Goal: Transaction & Acquisition: Purchase product/service

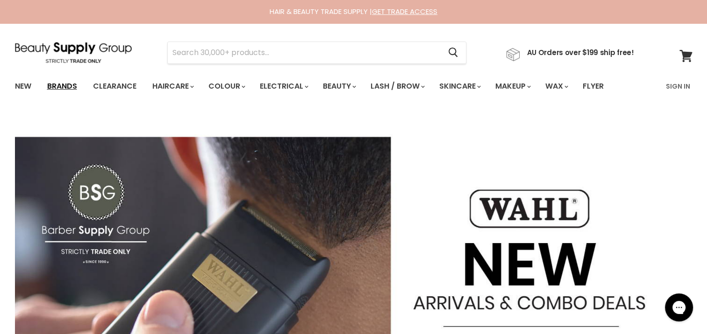
click at [69, 86] on link "Brands" at bounding box center [62, 87] width 44 height 20
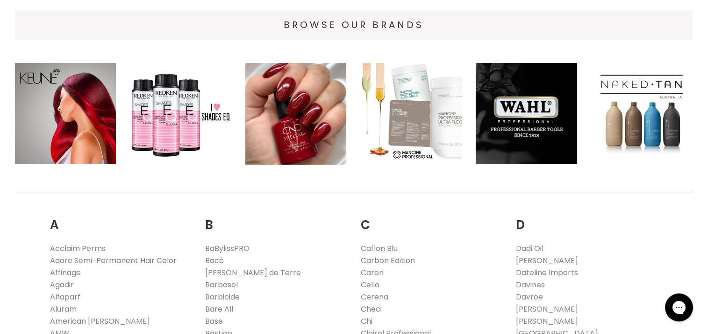
scroll to position [47, 0]
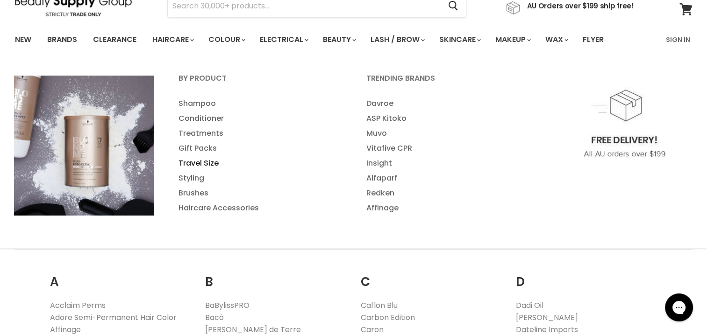
click at [208, 164] on link "Travel Size" at bounding box center [260, 163] width 186 height 15
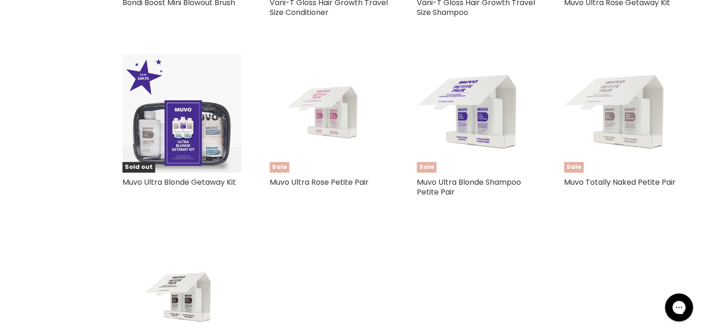
scroll to position [934, 0]
click at [490, 119] on img "Main content" at bounding box center [476, 112] width 119 height 119
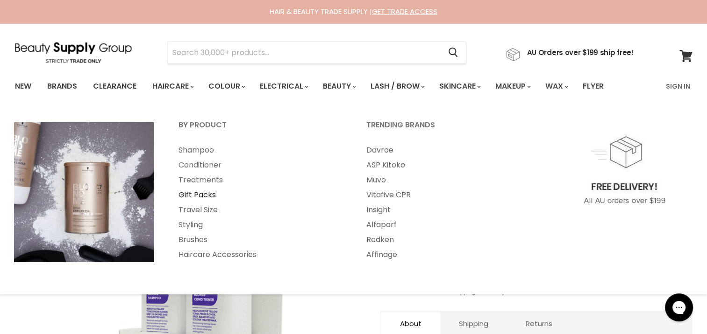
click at [198, 194] on link "Gift Packs" at bounding box center [260, 195] width 186 height 15
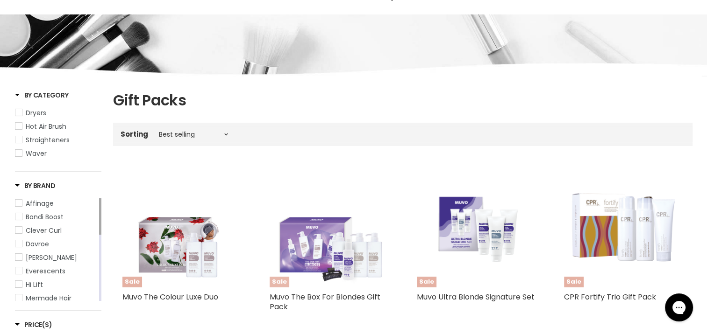
scroll to position [140, 0]
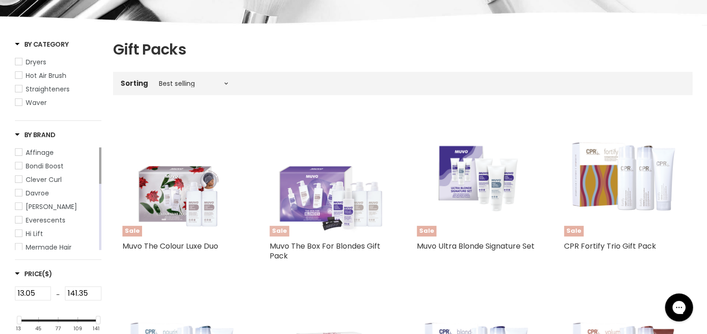
click at [302, 193] on img "Main content" at bounding box center [329, 177] width 119 height 119
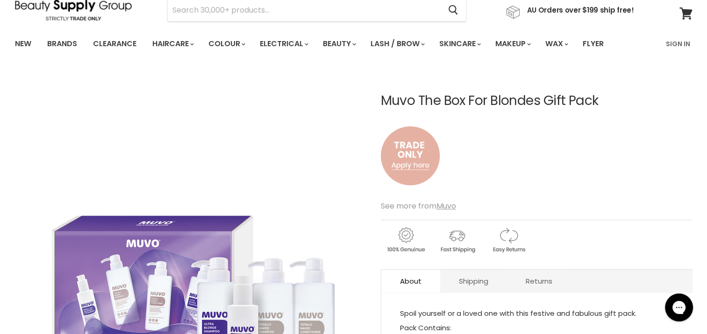
scroll to position [93, 0]
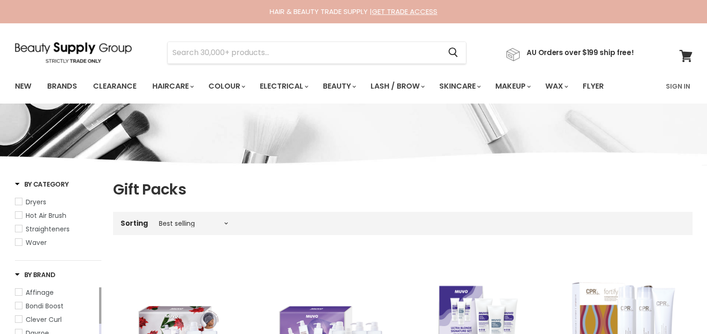
scroll to position [248, 0]
